Goal: Task Accomplishment & Management: Manage account settings

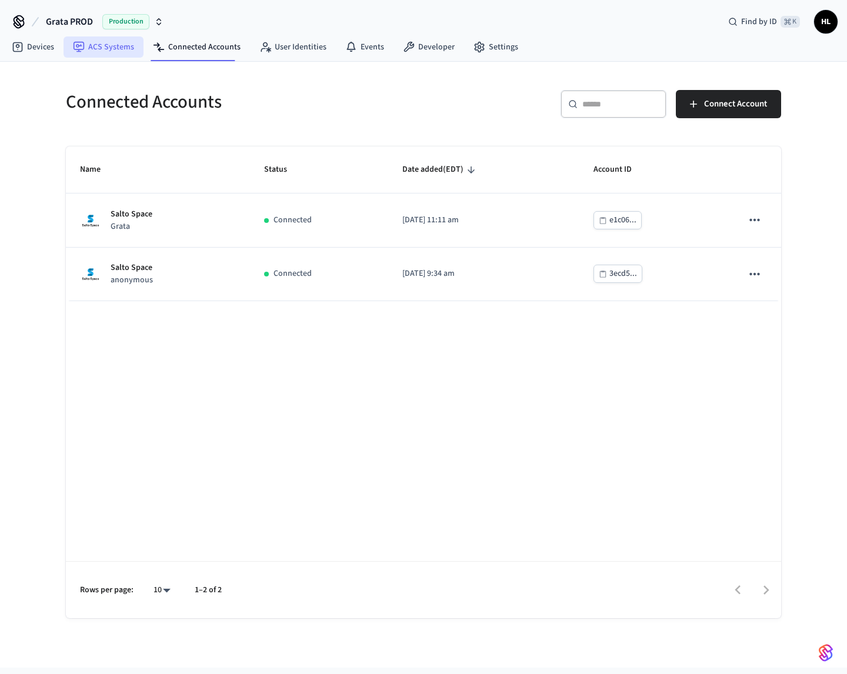
click at [99, 48] on link "ACS Systems" at bounding box center [104, 46] width 80 height 21
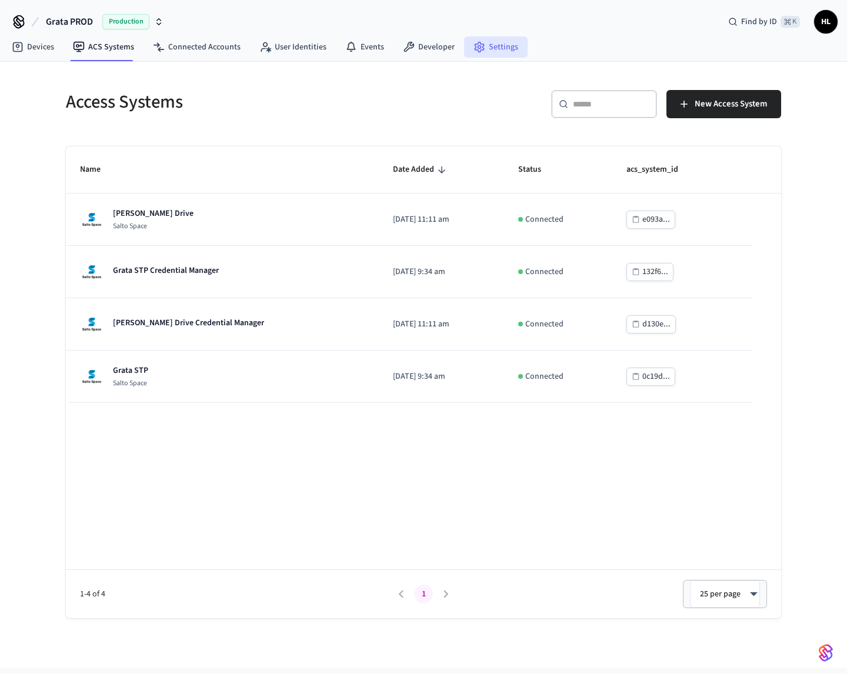
click at [482, 51] on link "Settings" at bounding box center [496, 46] width 64 height 21
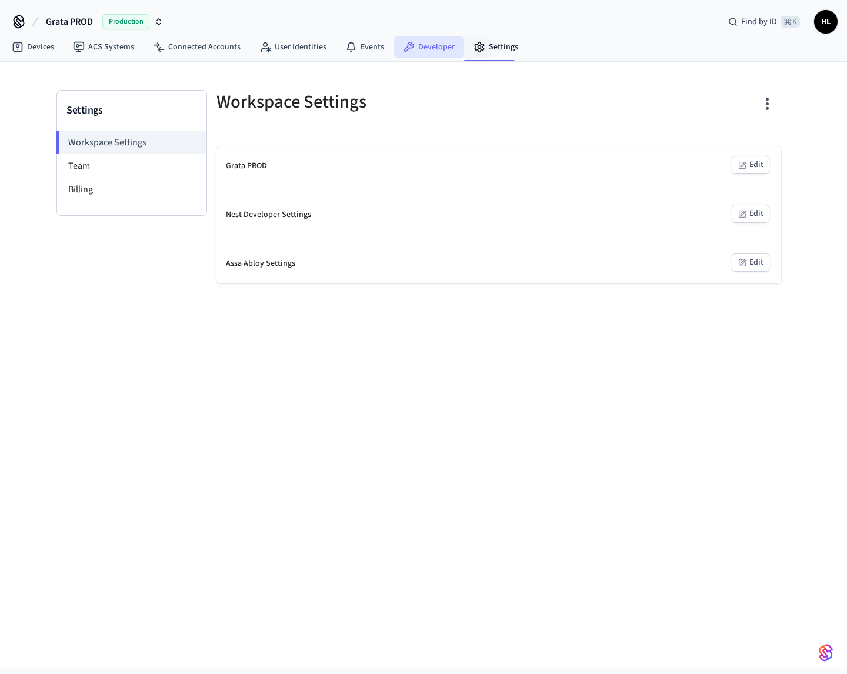
click at [425, 45] on link "Developer" at bounding box center [429, 46] width 71 height 21
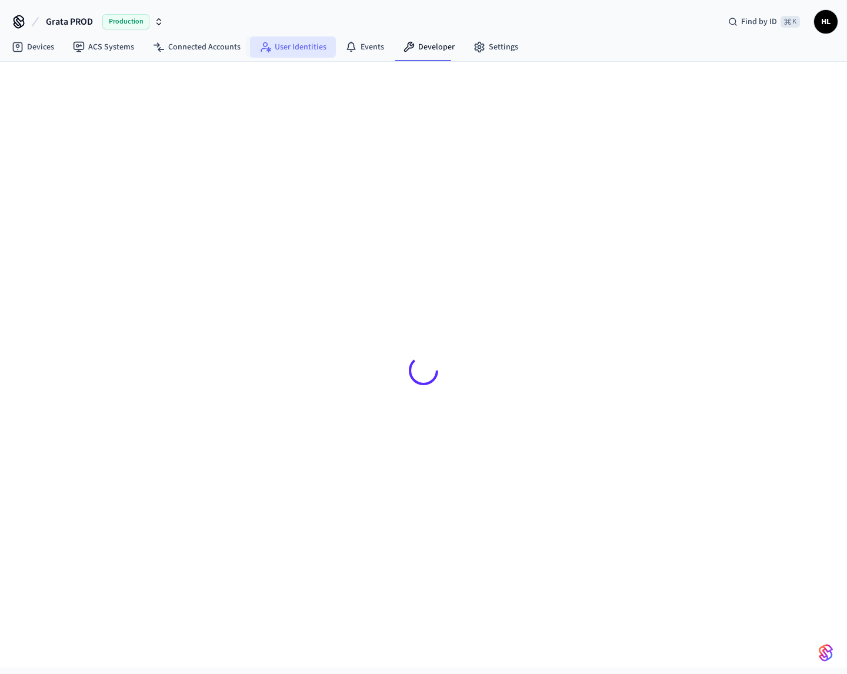
click at [312, 44] on link "User Identities" at bounding box center [293, 46] width 86 height 21
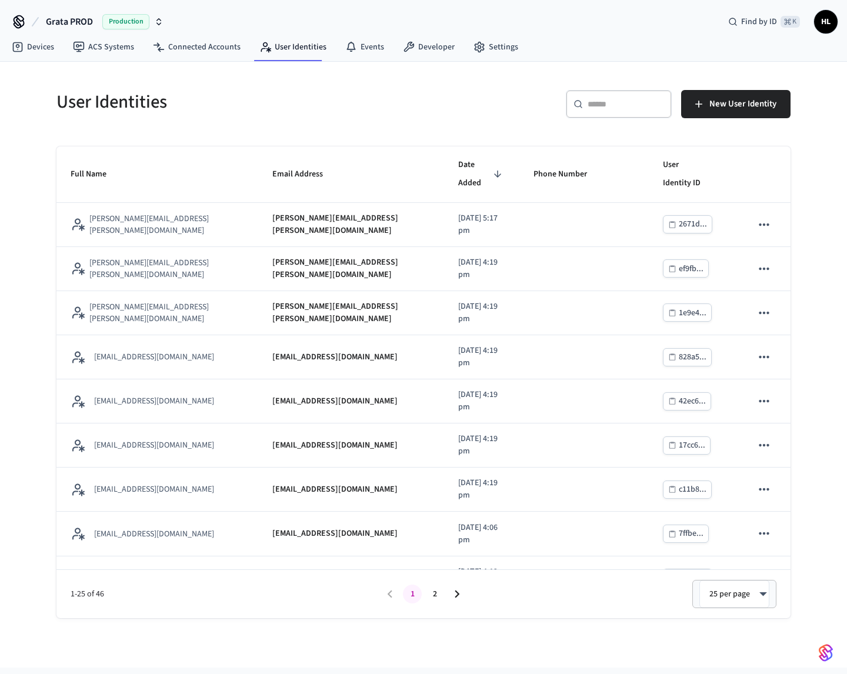
click at [602, 104] on input "text" at bounding box center [626, 104] width 77 height 12
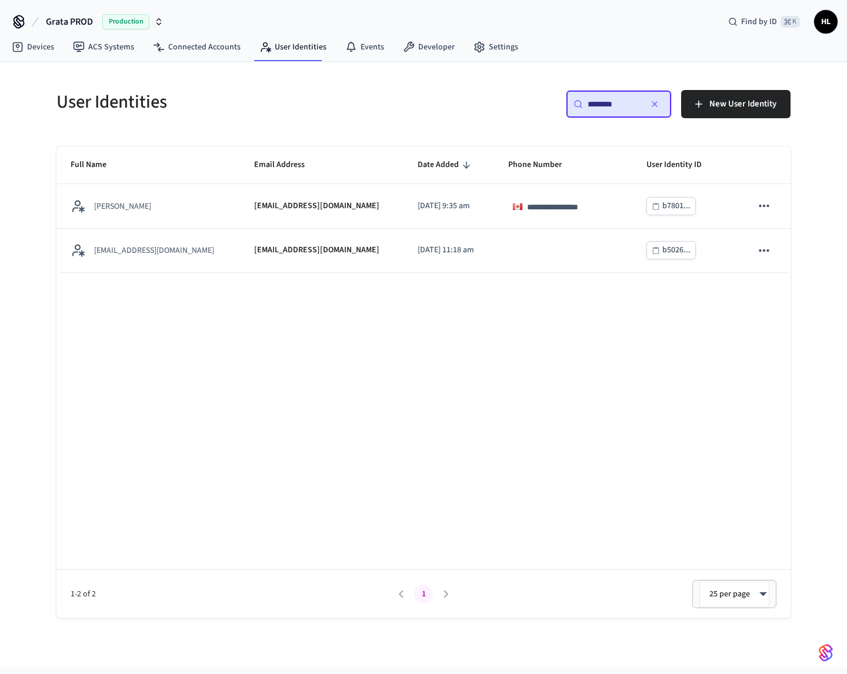
type input "********"
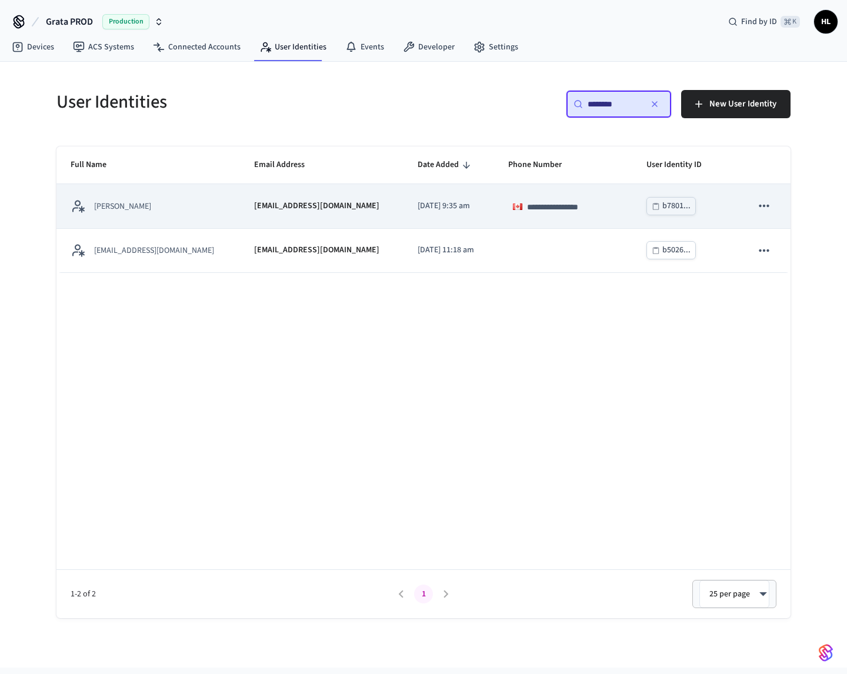
click at [447, 202] on p "2025/06/20 at 9:35 am" at bounding box center [449, 206] width 62 height 12
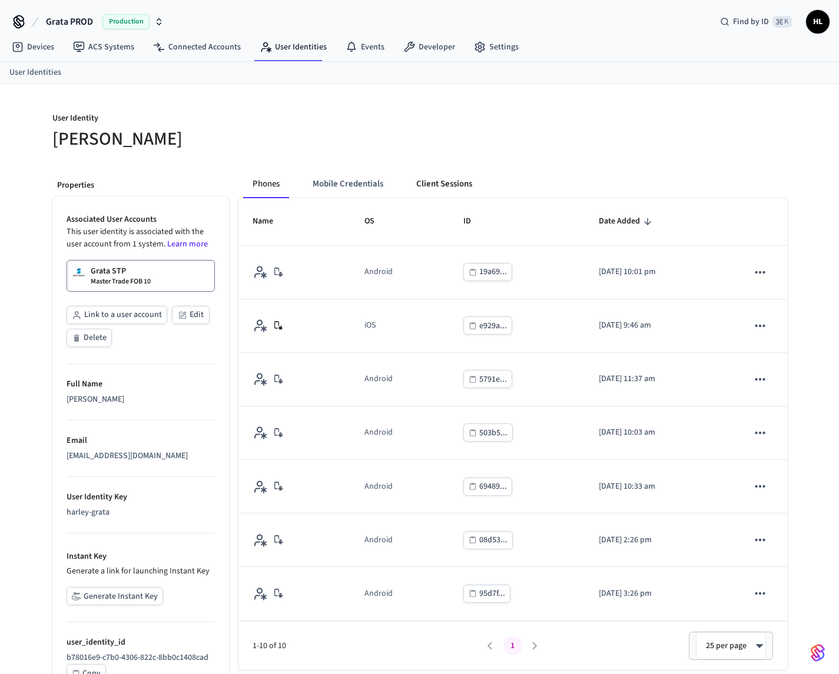
click at [452, 188] on button "Client Sessions" at bounding box center [444, 184] width 75 height 28
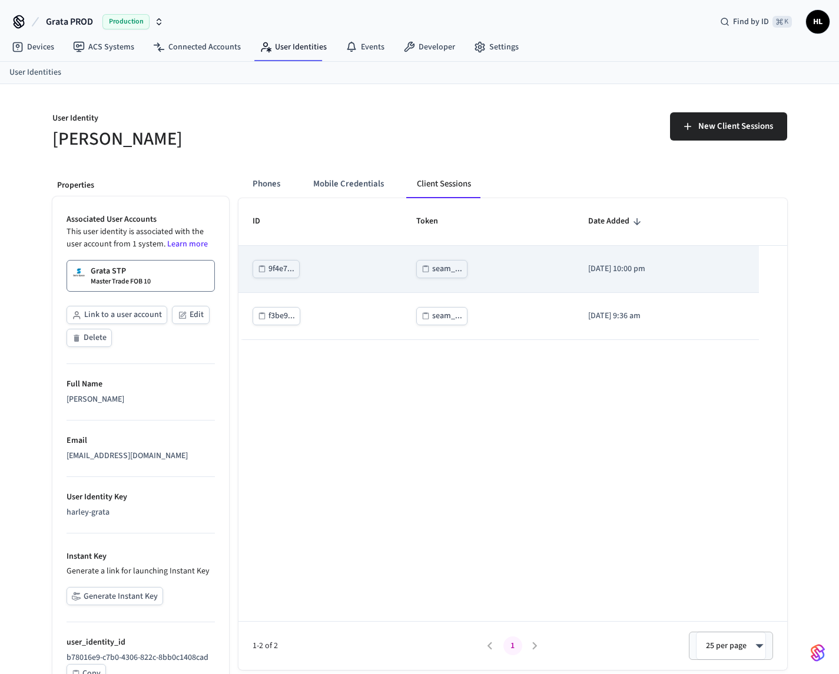
click at [432, 271] on div "seam_..." at bounding box center [447, 269] width 30 height 15
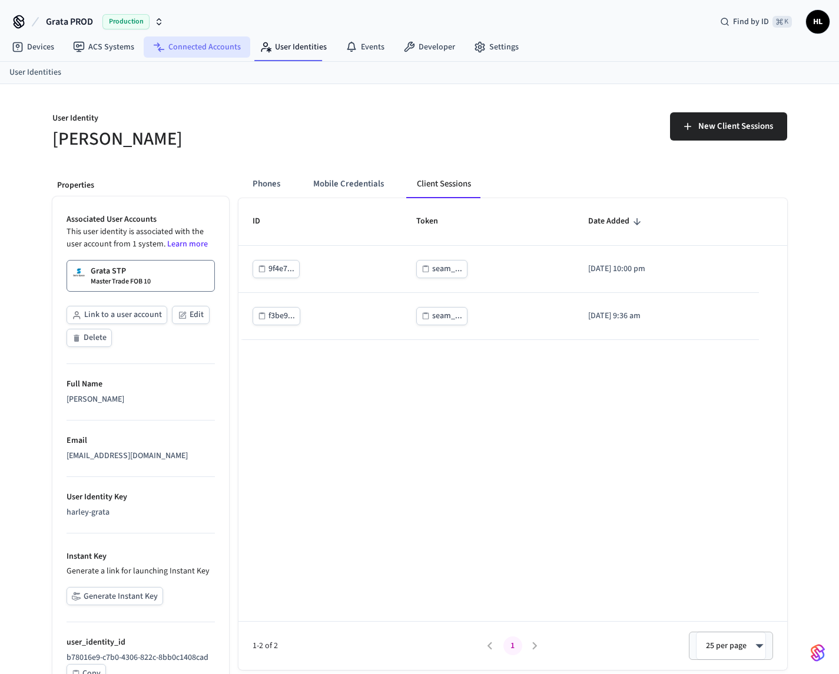
click at [208, 54] on link "Connected Accounts" at bounding box center [197, 46] width 107 height 21
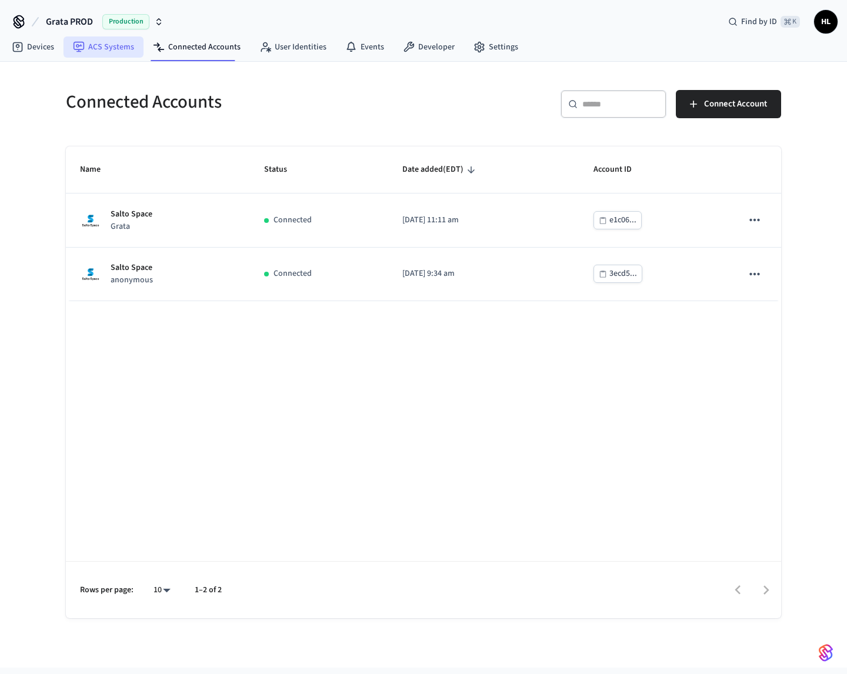
click at [131, 49] on link "ACS Systems" at bounding box center [104, 46] width 80 height 21
